Goal: Download file/media

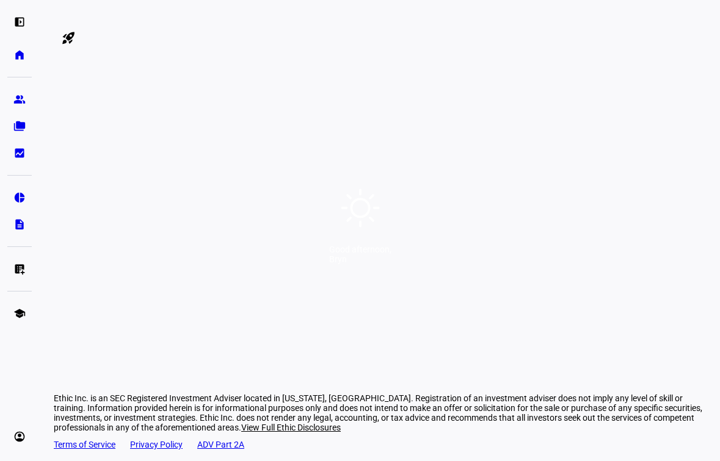
click at [366, 249] on div "Good afternoon," at bounding box center [360, 250] width 62 height 10
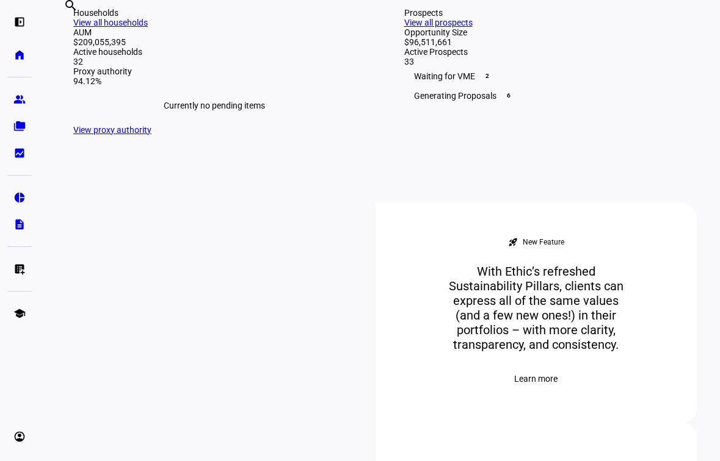
scroll to position [361, 0]
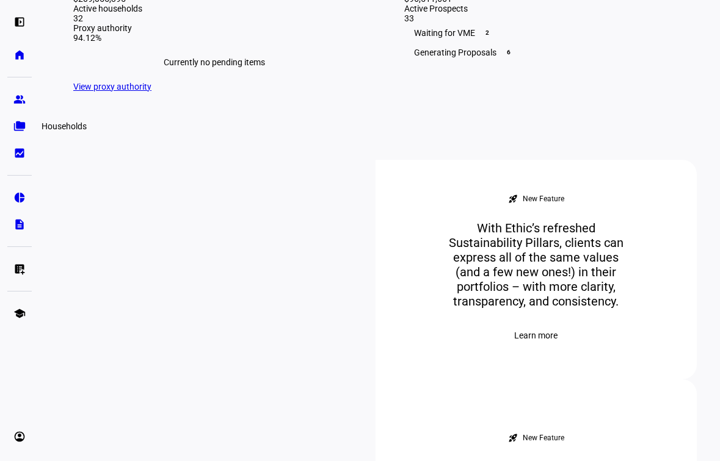
click at [13, 132] on link "folder_copy Households" at bounding box center [19, 126] width 24 height 24
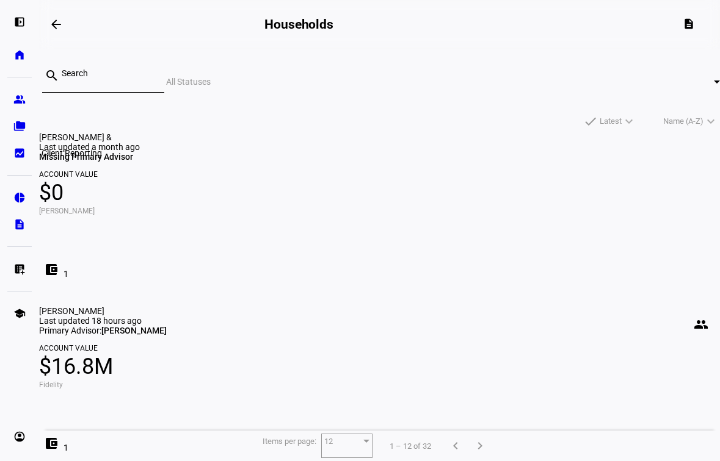
click at [15, 154] on eth-mat-symbol "bid_landscape" at bounding box center [19, 153] width 12 height 12
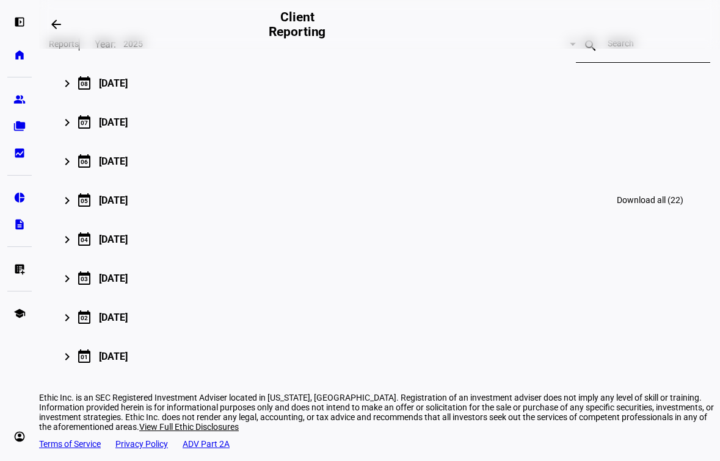
scroll to position [167, 0]
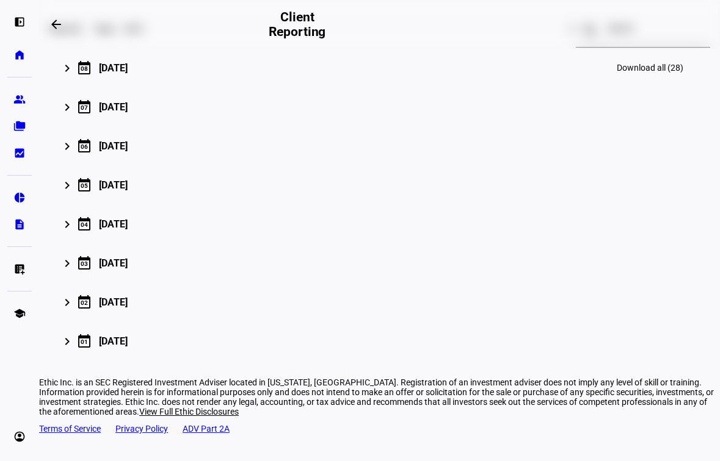
click at [70, 76] on div "keyboard_arrow_right" at bounding box center [69, 68] width 13 height 16
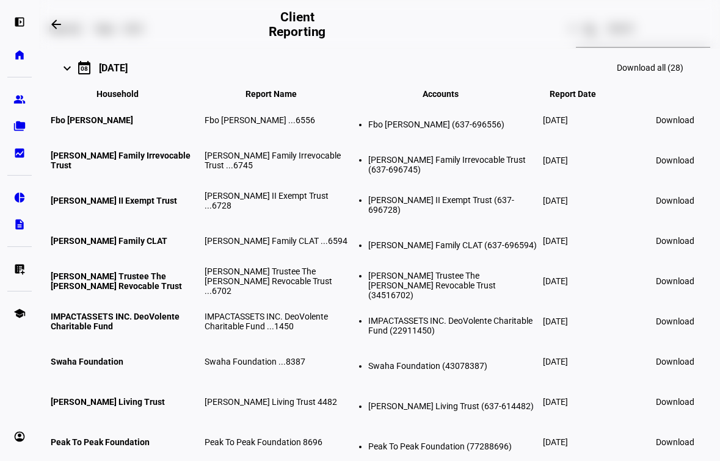
click at [664, 125] on span "Download" at bounding box center [675, 120] width 38 height 10
click at [60, 87] on mat-expansion-panel-header "keyboard_arrow_right calendar_today [DATE] Download all (28)" at bounding box center [379, 67] width 661 height 39
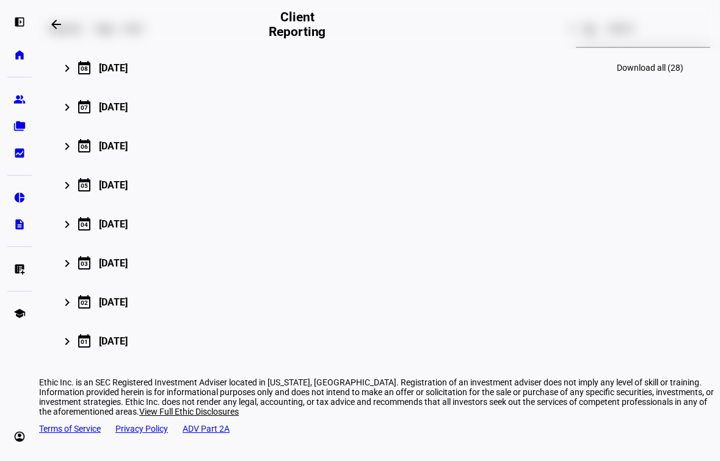
click at [60, 87] on mat-expansion-panel-header "keyboard_arrow_right calendar_today [DATE] Download all (28)" at bounding box center [379, 67] width 661 height 39
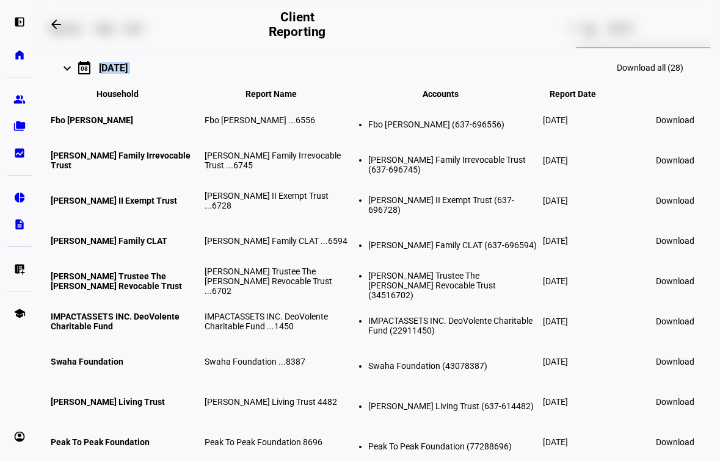
click at [60, 87] on mat-expansion-panel-header "keyboard_arrow_right calendar_today [DATE] Download all (28)" at bounding box center [379, 67] width 661 height 39
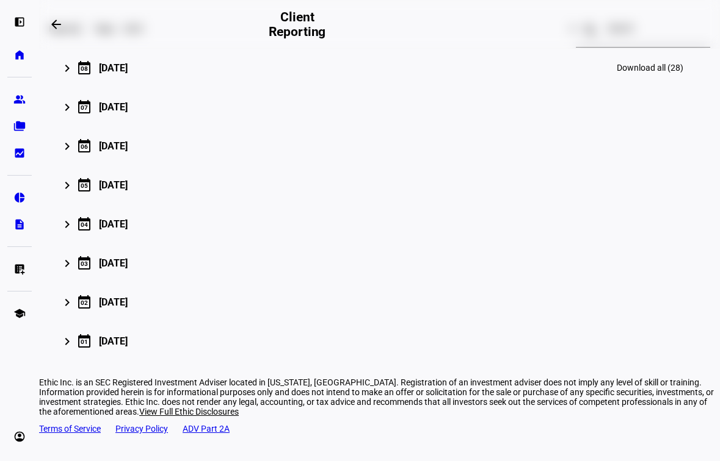
click at [60, 87] on mat-expansion-panel-header "keyboard_arrow_right calendar_today [DATE] Download all (28)" at bounding box center [379, 67] width 661 height 39
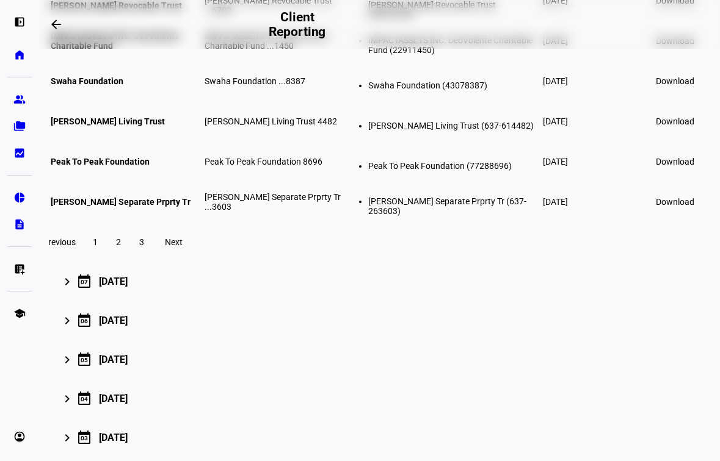
scroll to position [204, 0]
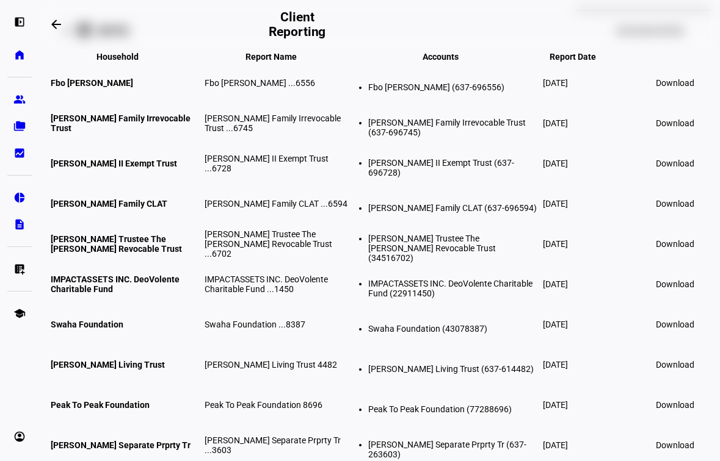
click at [73, 38] on mat-icon "keyboard_arrow_right" at bounding box center [67, 31] width 15 height 15
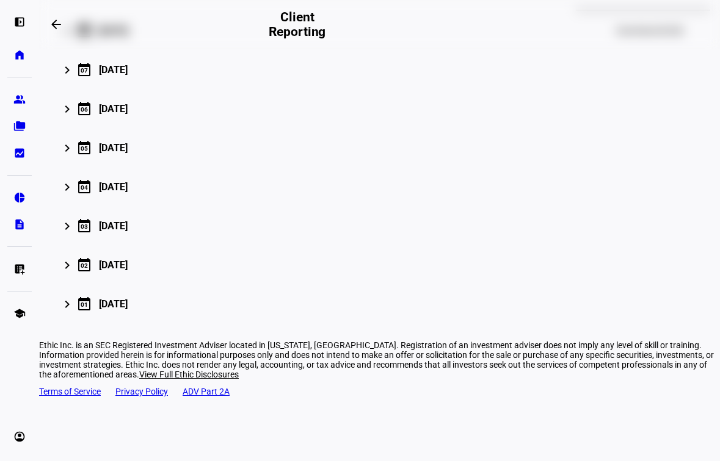
scroll to position [276, 0]
